Goal: Transaction & Acquisition: Purchase product/service

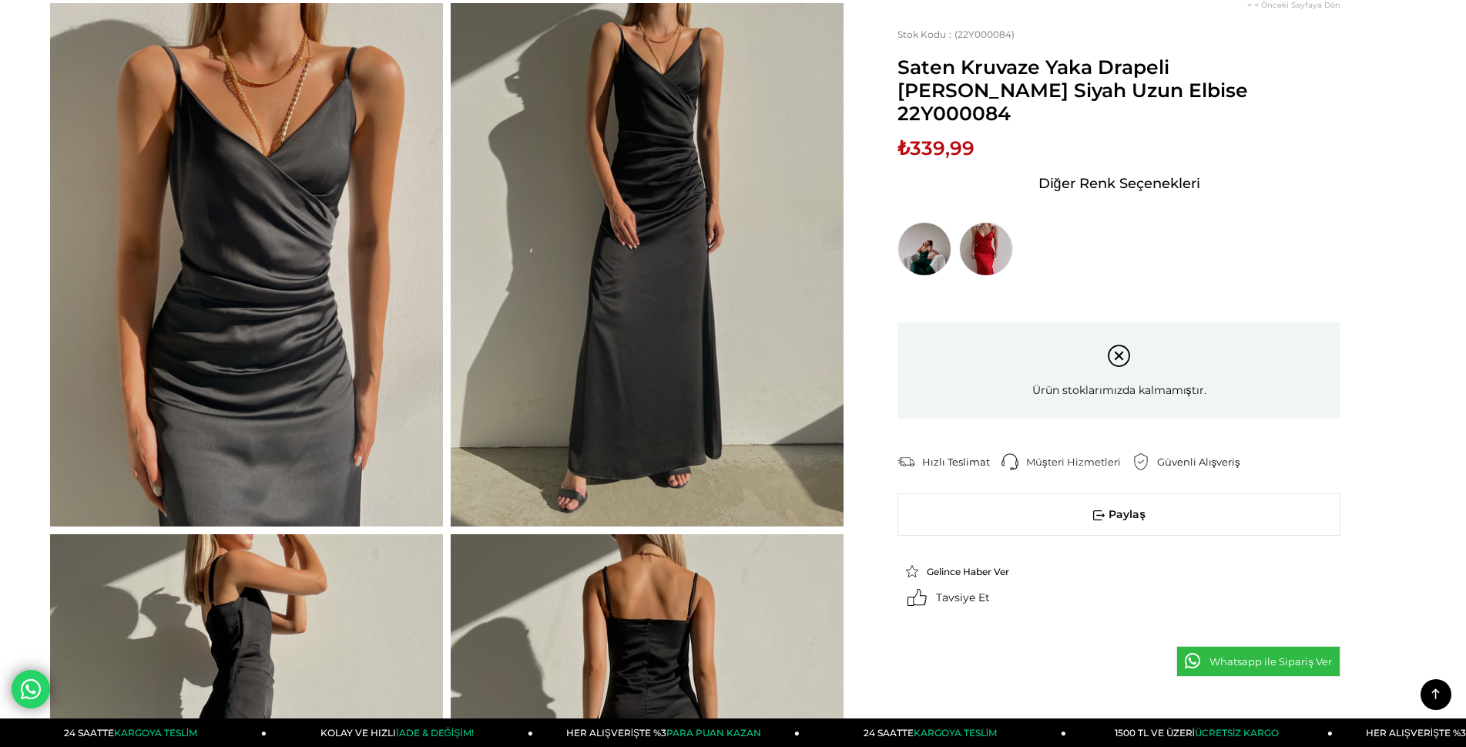
scroll to position [1002, 0]
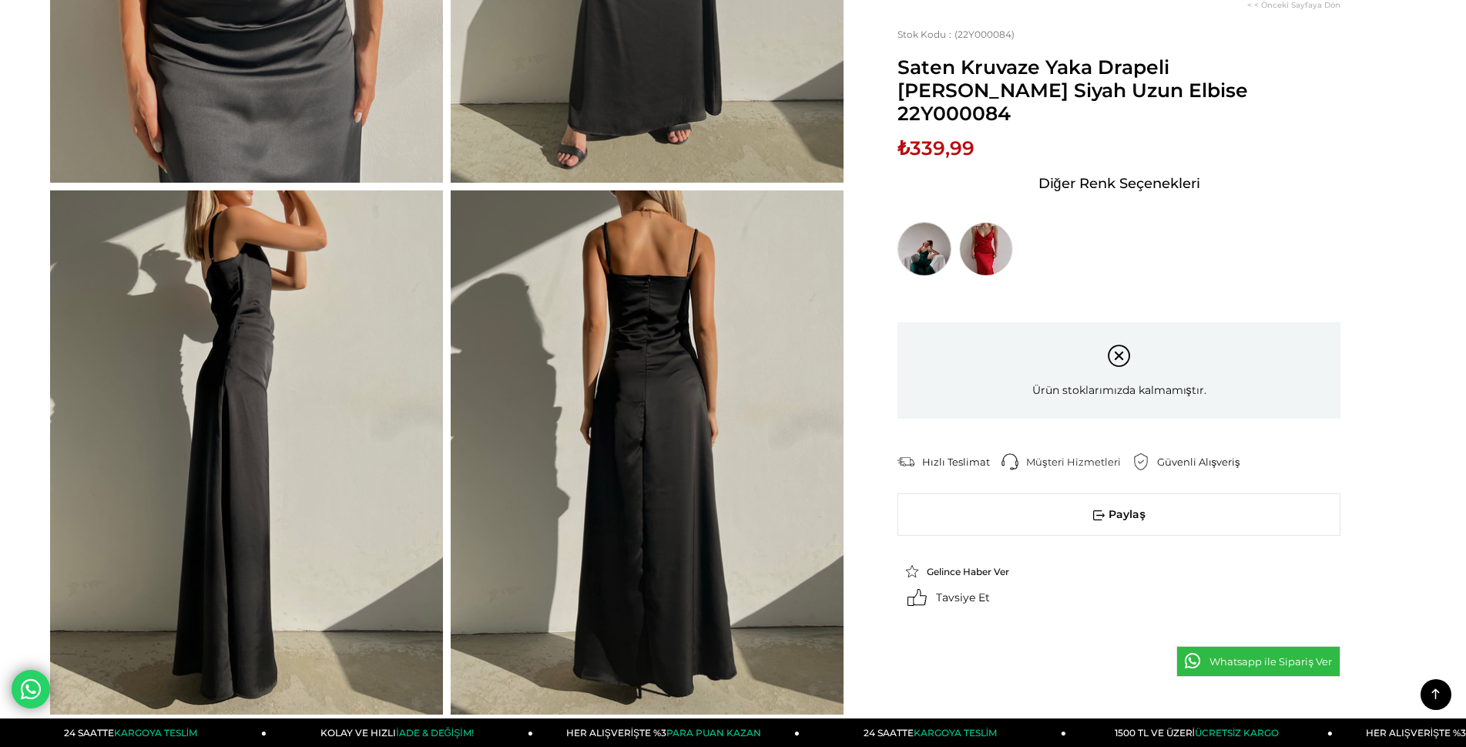
click at [912, 236] on img at bounding box center [925, 249] width 54 height 54
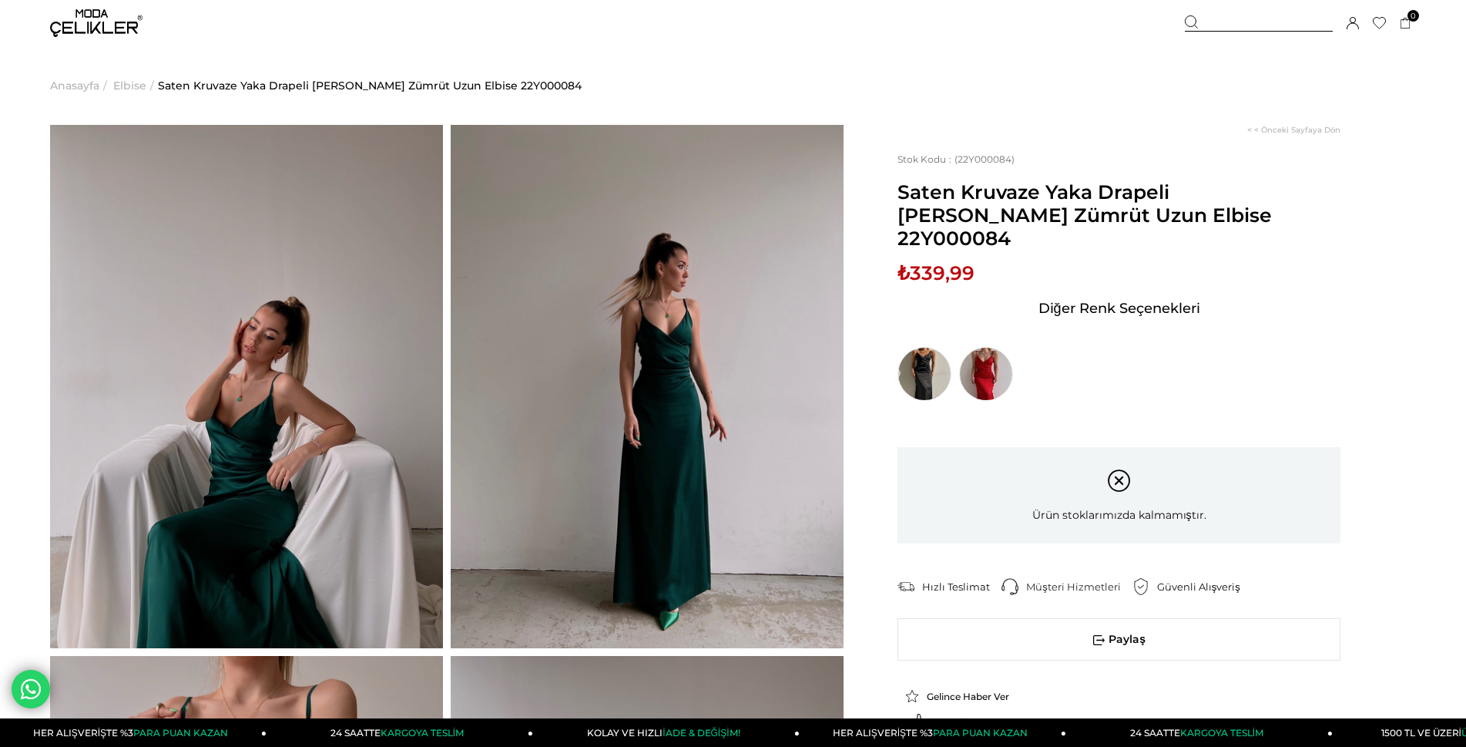
click at [89, 21] on img at bounding box center [96, 23] width 92 height 28
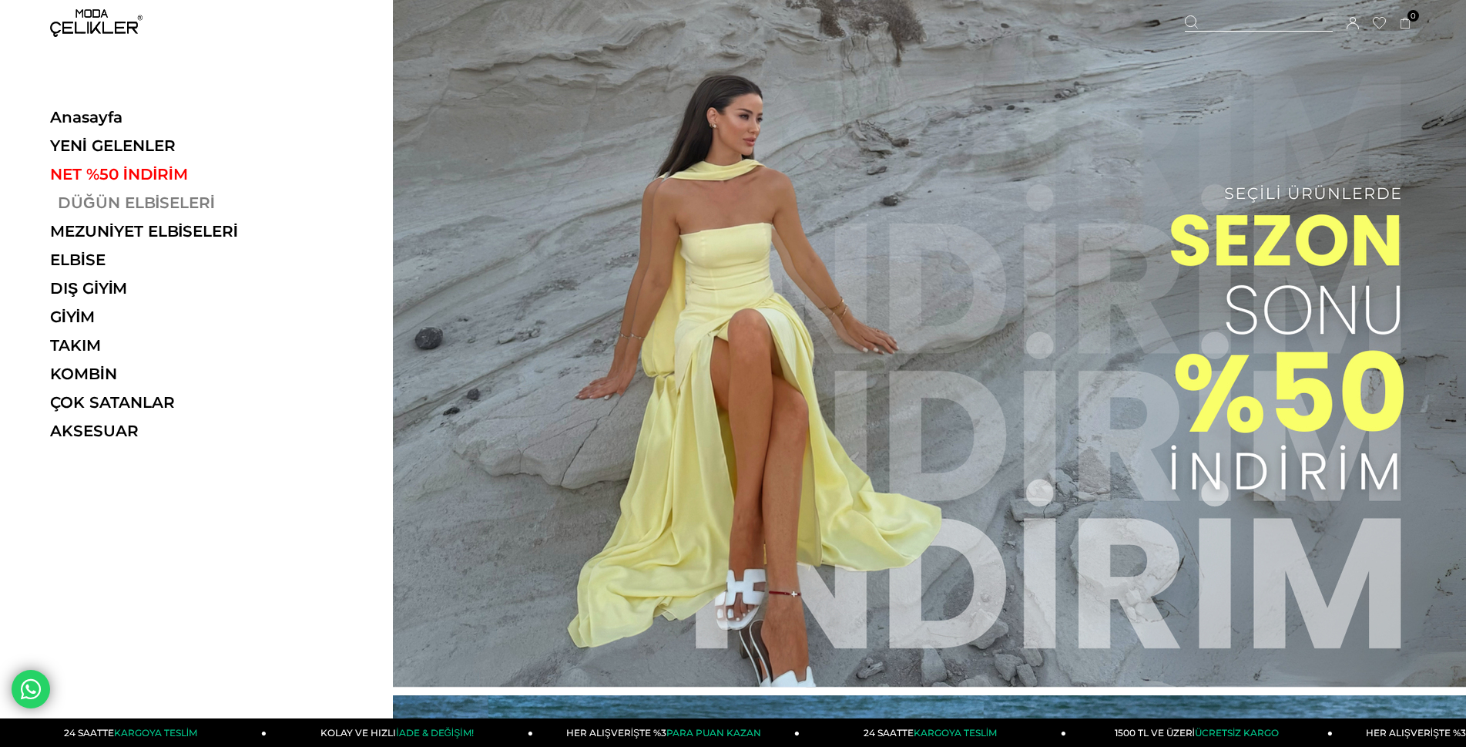
click at [94, 202] on link "DÜĞÜN ELBİSELERİ" at bounding box center [156, 202] width 212 height 18
click at [118, 200] on link "DÜĞÜN ELBİSELERİ" at bounding box center [156, 202] width 212 height 18
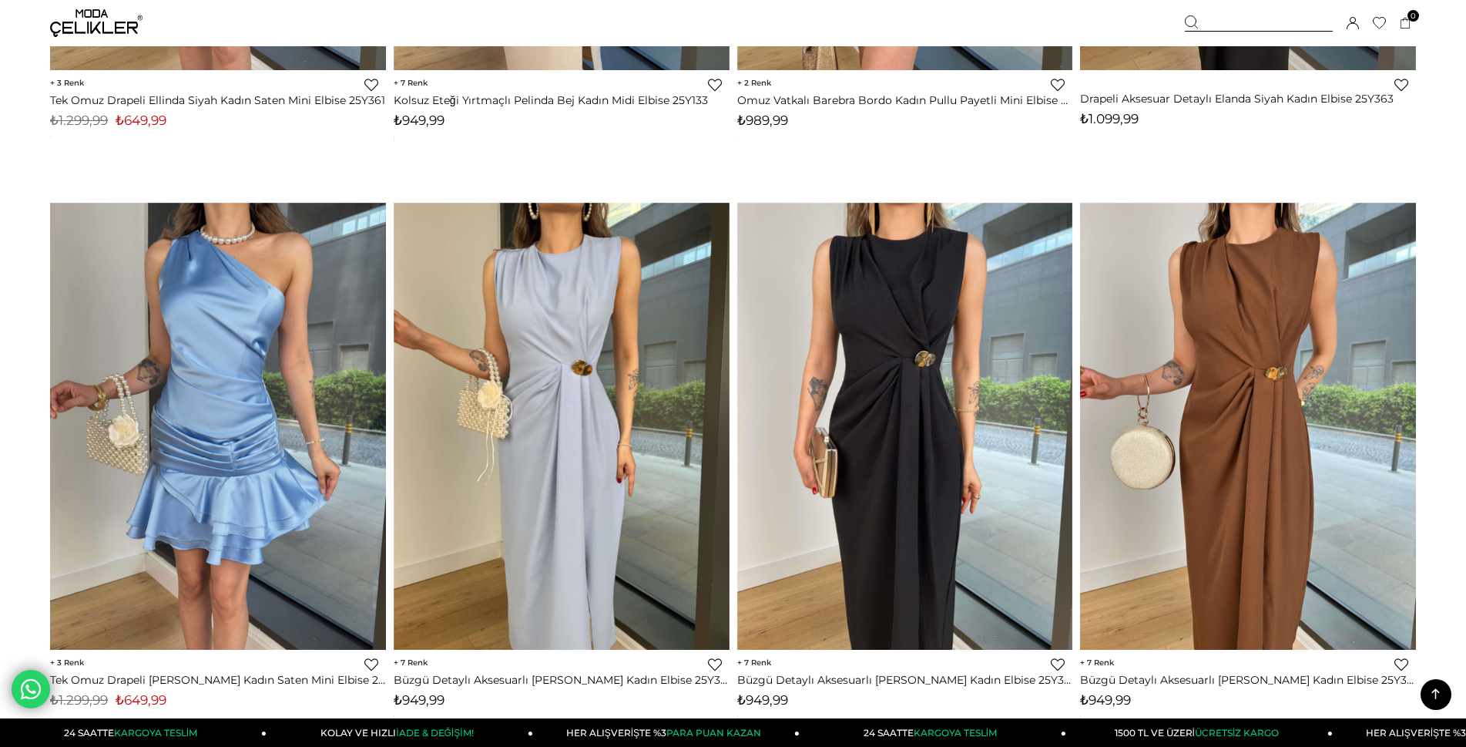
scroll to position [11250, 0]
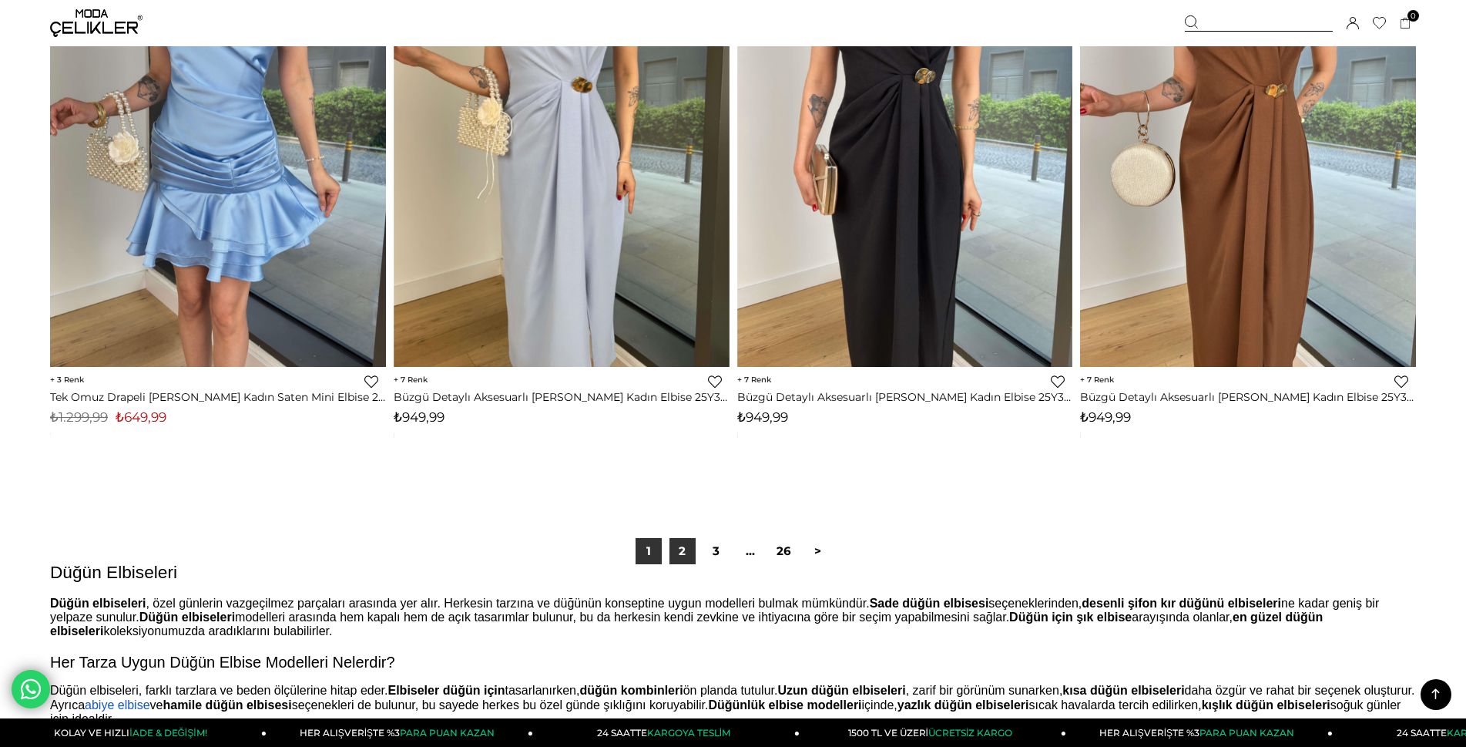
click at [680, 543] on link "2" at bounding box center [683, 551] width 26 height 26
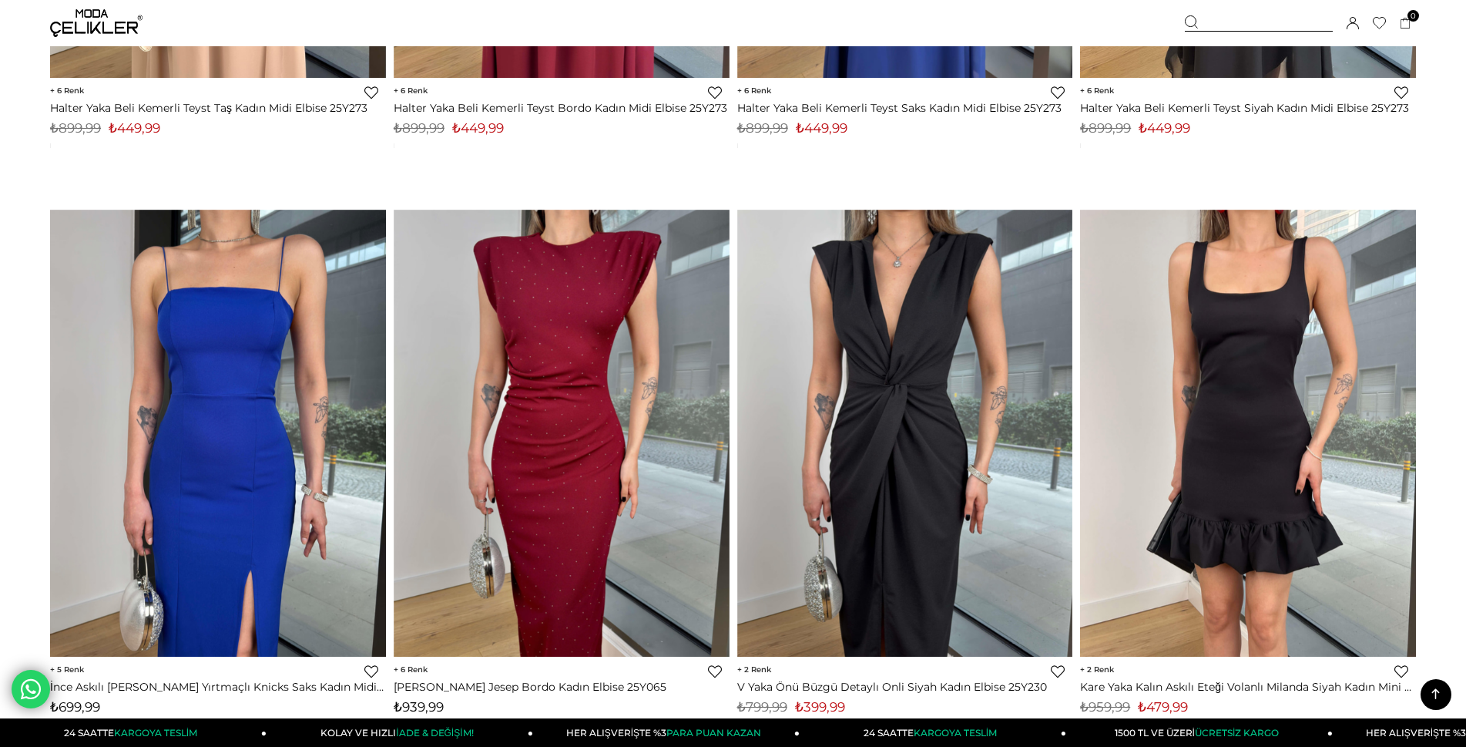
scroll to position [6087, 0]
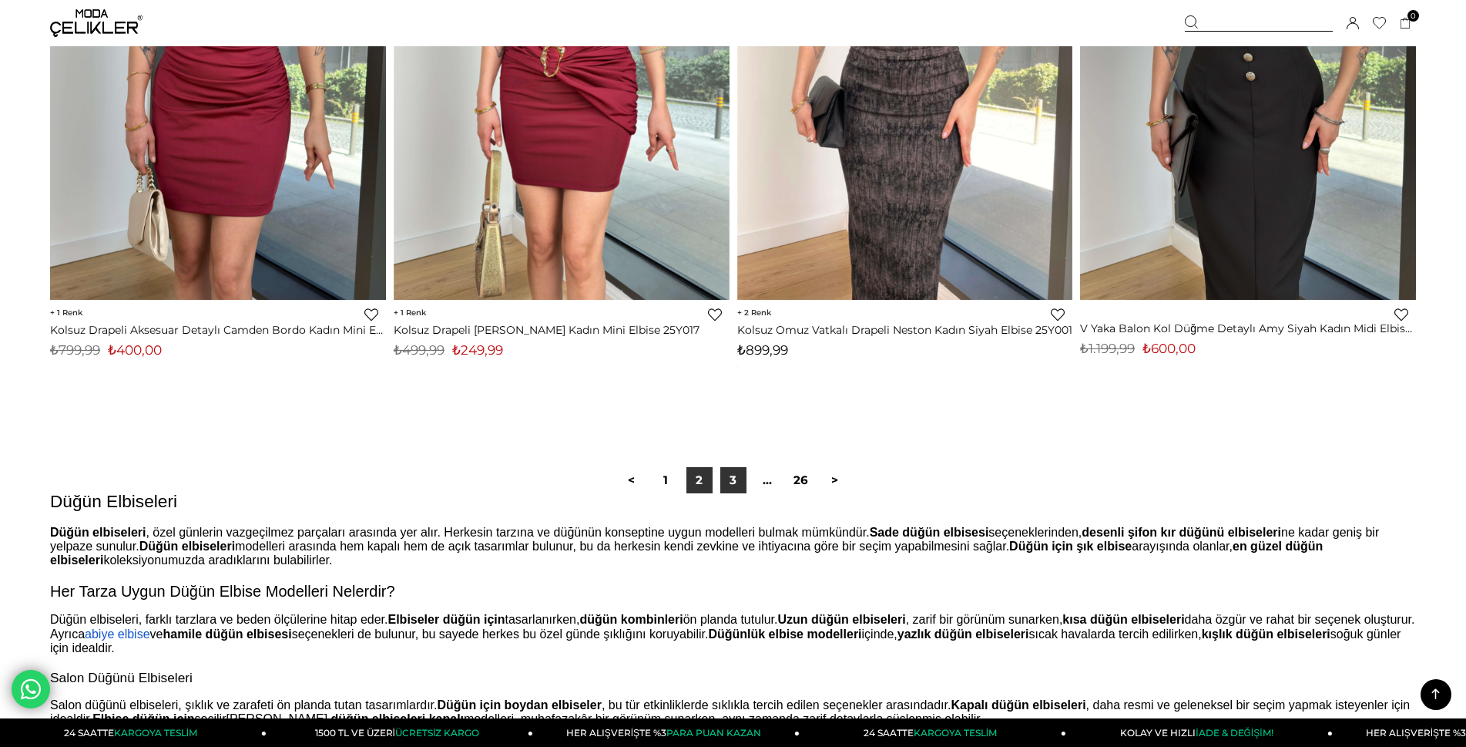
click at [733, 487] on link "3" at bounding box center [733, 480] width 26 height 26
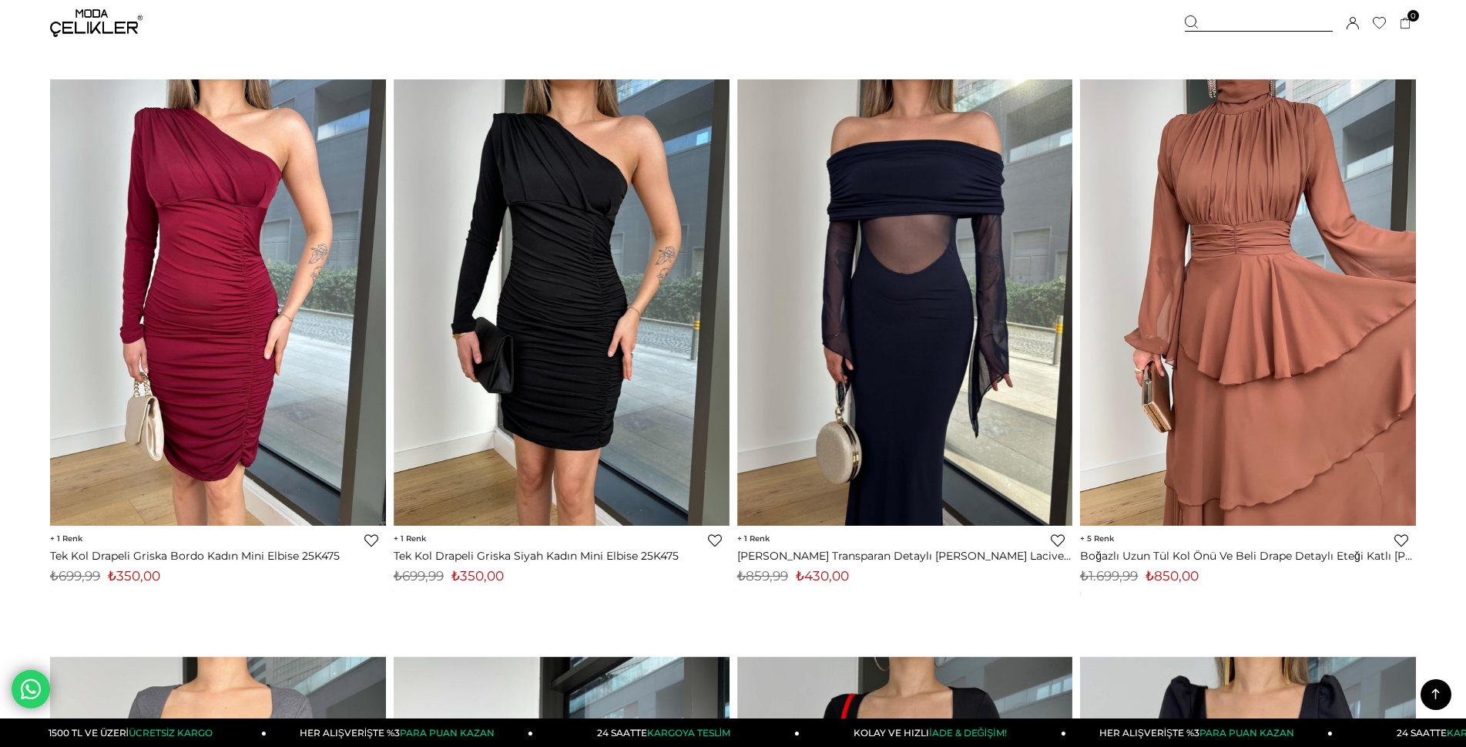
scroll to position [2312, 0]
